Goal: Find specific page/section: Find specific page/section

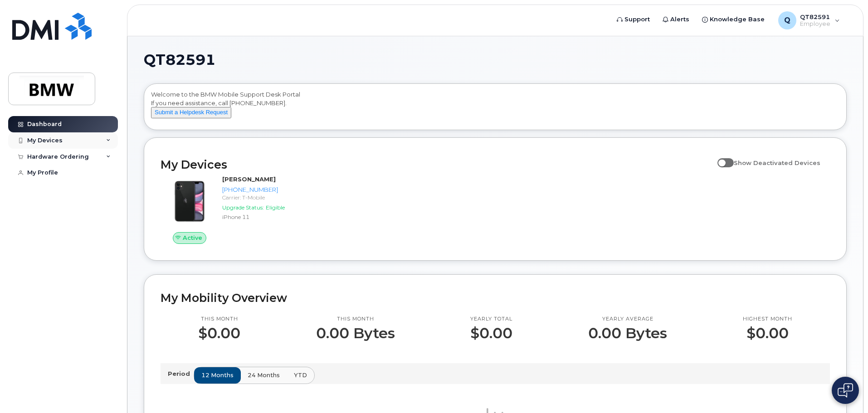
click at [67, 141] on div "My Devices" at bounding box center [63, 140] width 110 height 16
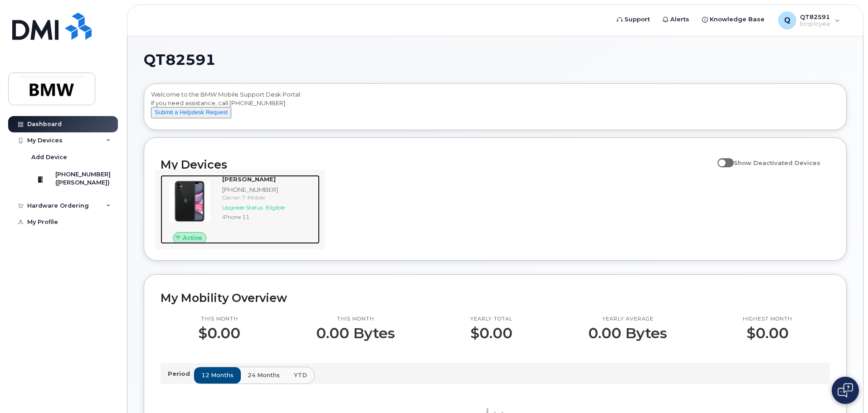
click at [237, 183] on strong "[PERSON_NAME]" at bounding box center [249, 179] width 54 height 7
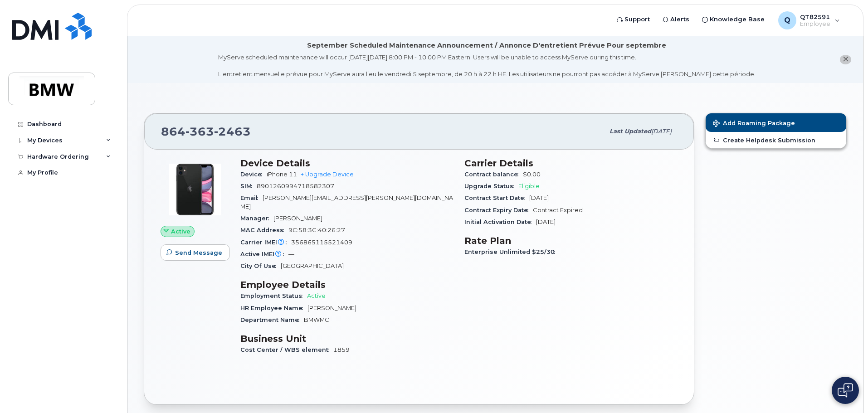
click at [479, 280] on div "Carrier Details Contract balance $0.00 Upgrade Status Eligible Contract Start D…" at bounding box center [571, 260] width 224 height 217
